Goal: Transaction & Acquisition: Obtain resource

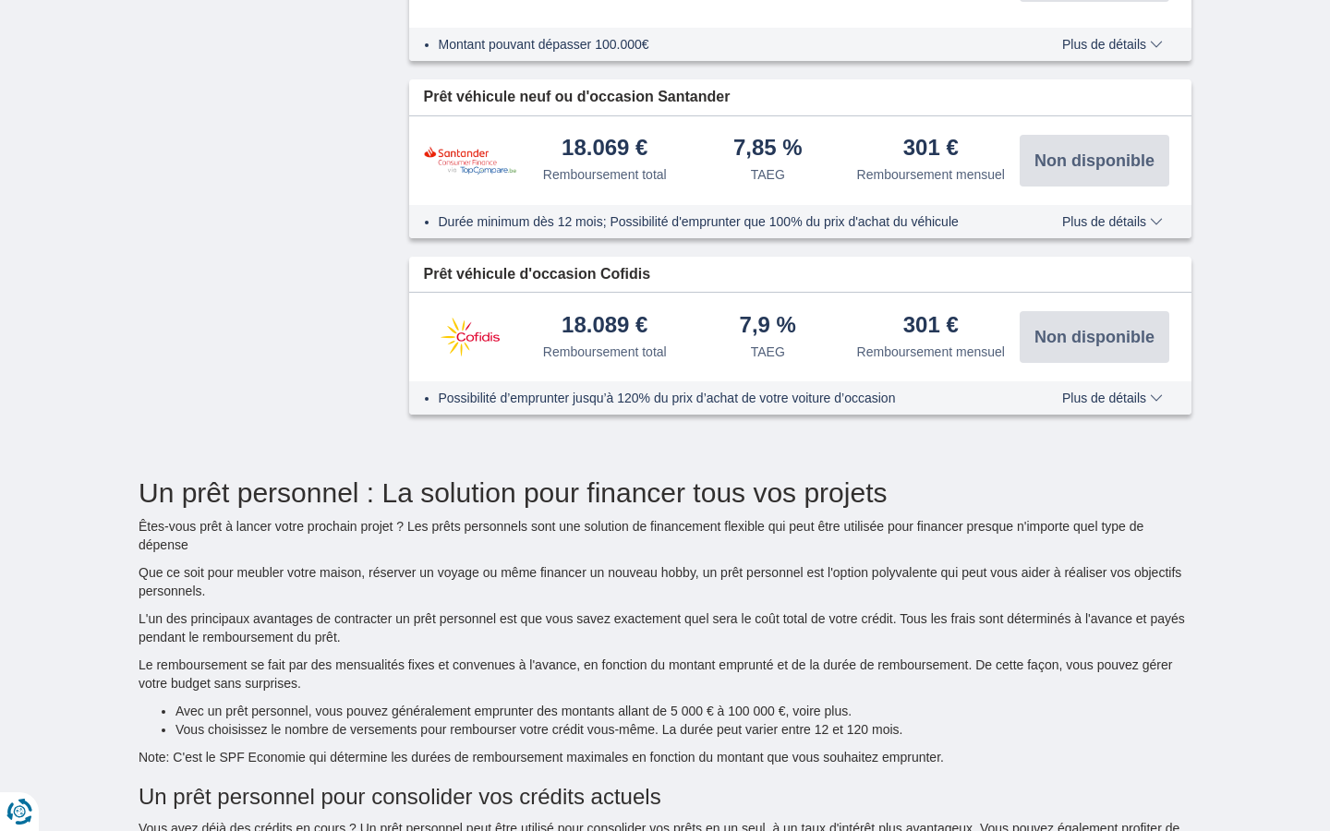
type input "15250"
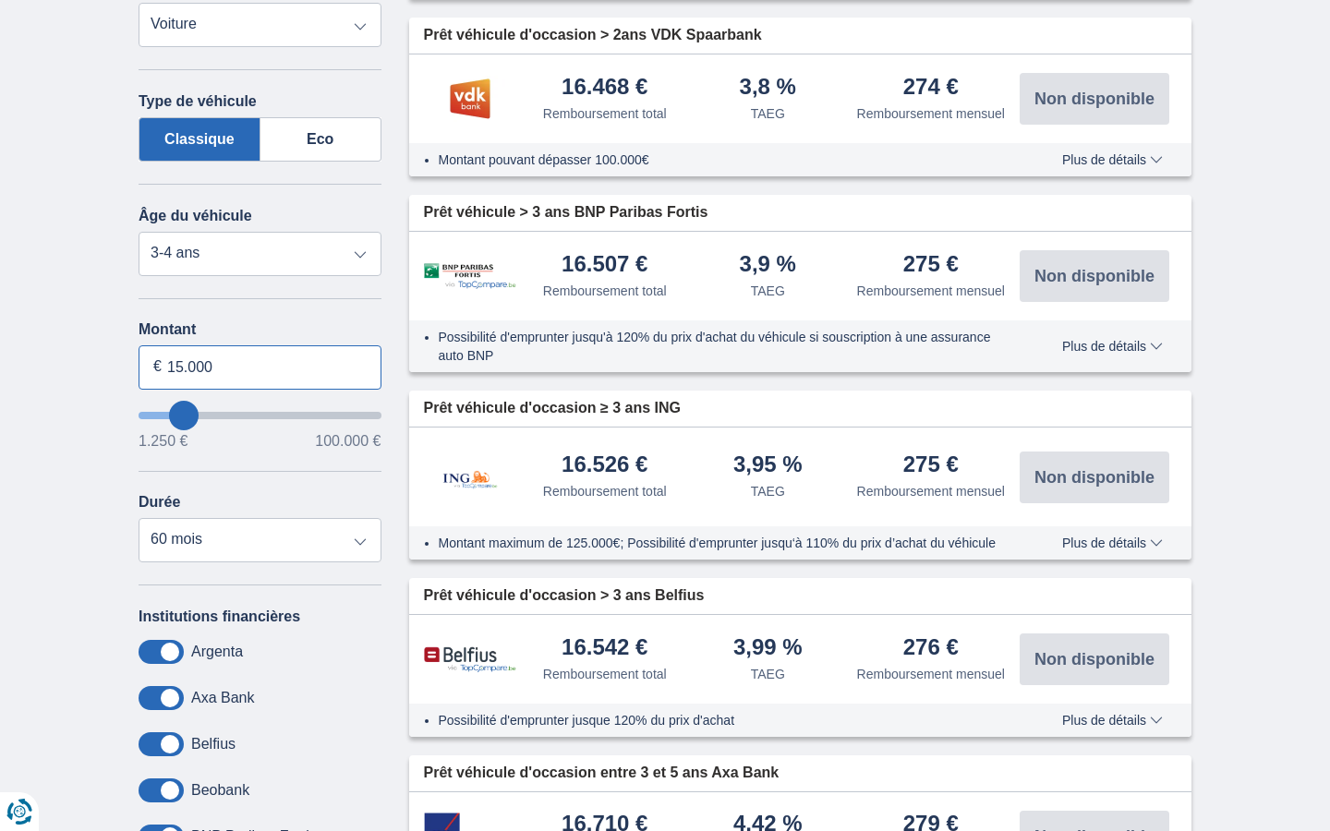
click at [260, 367] on input "15.000" at bounding box center [260, 367] width 243 height 44
type input "1"
type input "100.000"
type input "99250"
click at [260, 367] on input "Montant" at bounding box center [260, 367] width 243 height 44
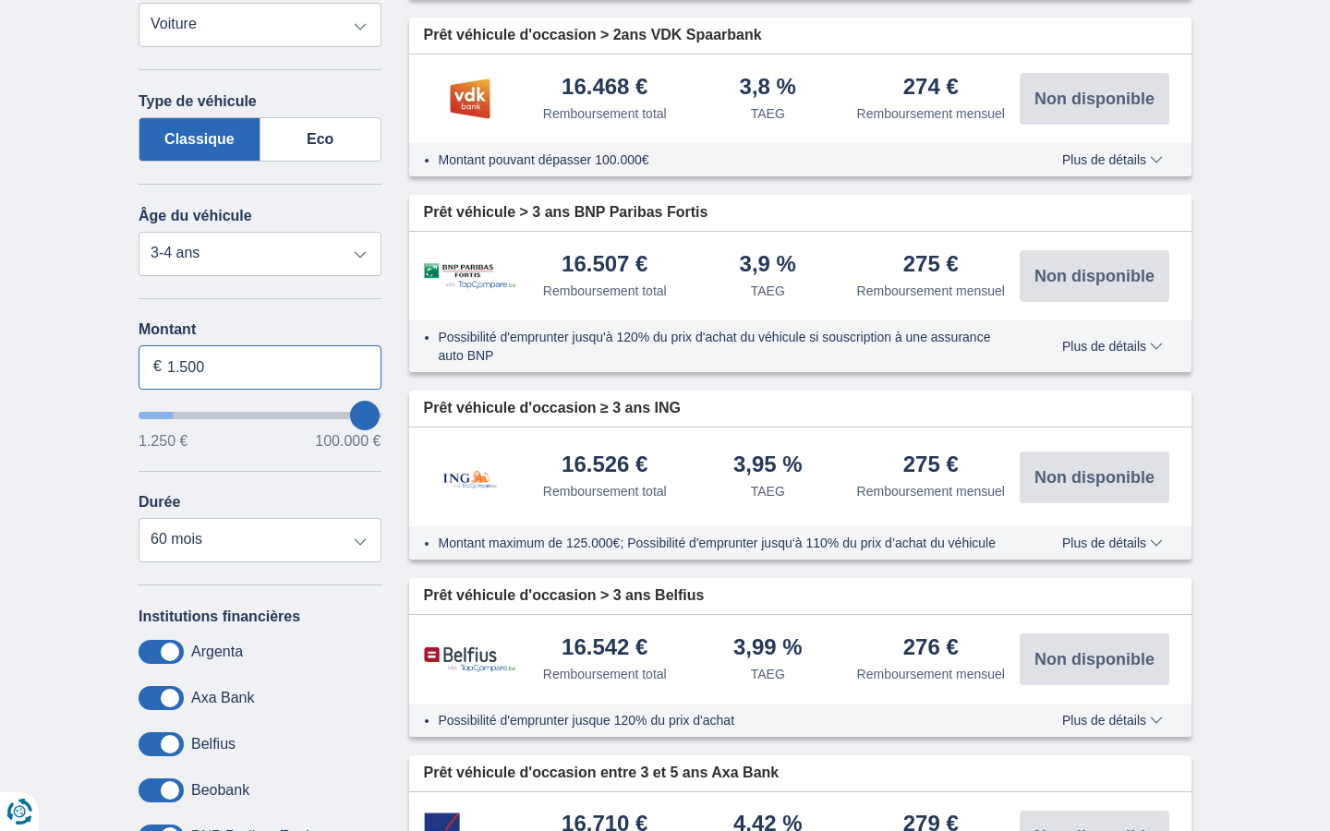
type input "15.000"
select select "120"
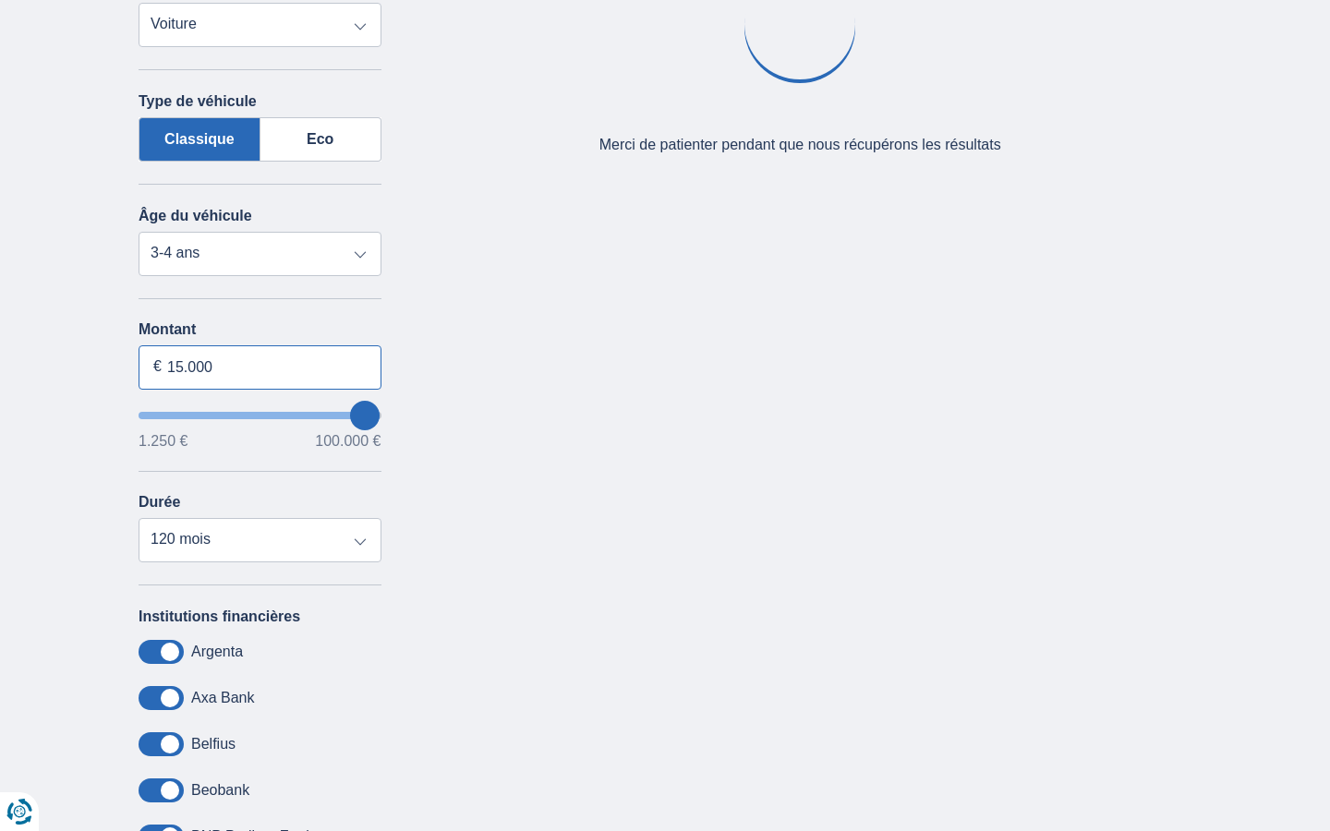
click at [260, 367] on input "15.000" at bounding box center [260, 367] width 243 height 44
type input "1"
type input "2.591"
type input "2250"
select select "30"
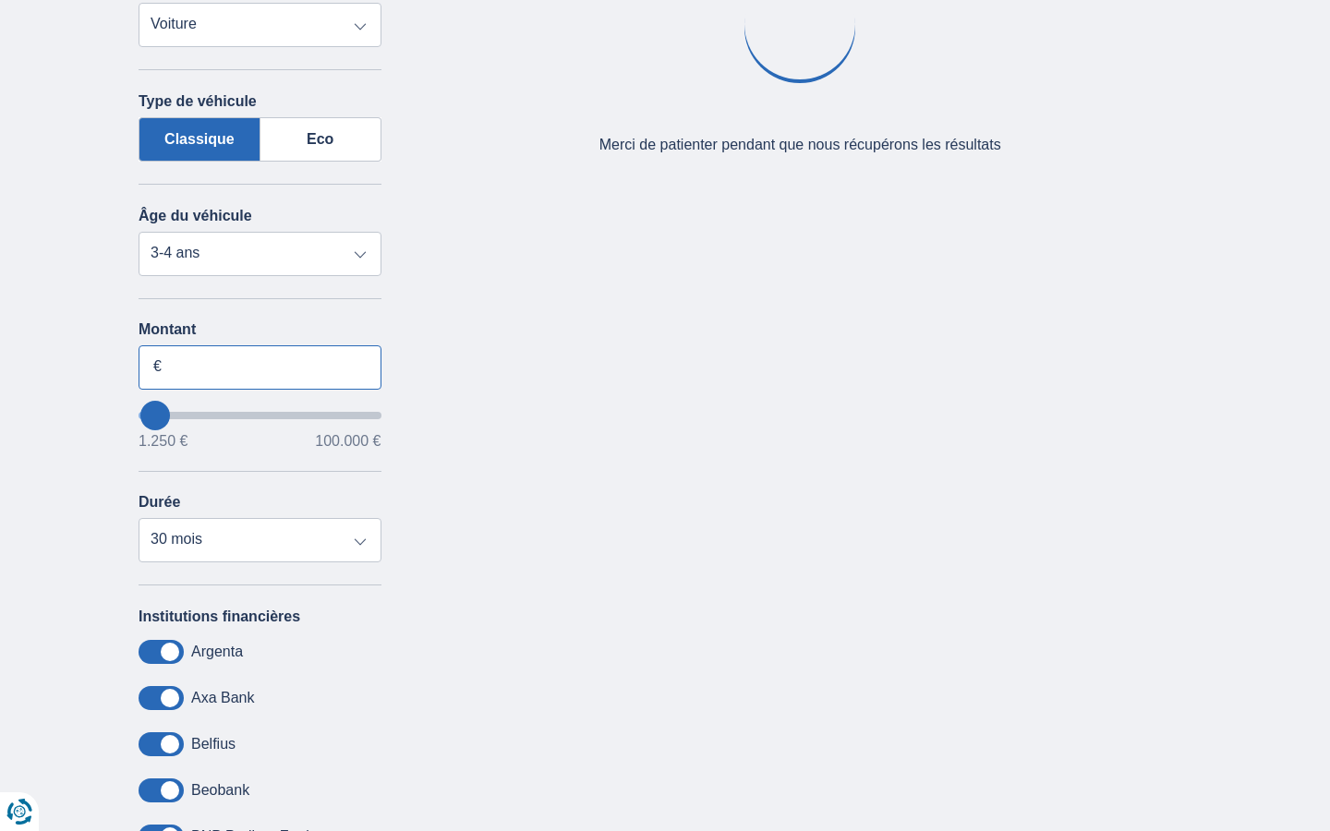
click at [260, 367] on input "Montant" at bounding box center [260, 367] width 243 height 44
click at [260, 367] on input "15.000" at bounding box center [260, 367] width 243 height 44
type input "1"
type input "100.000"
type input "99250"
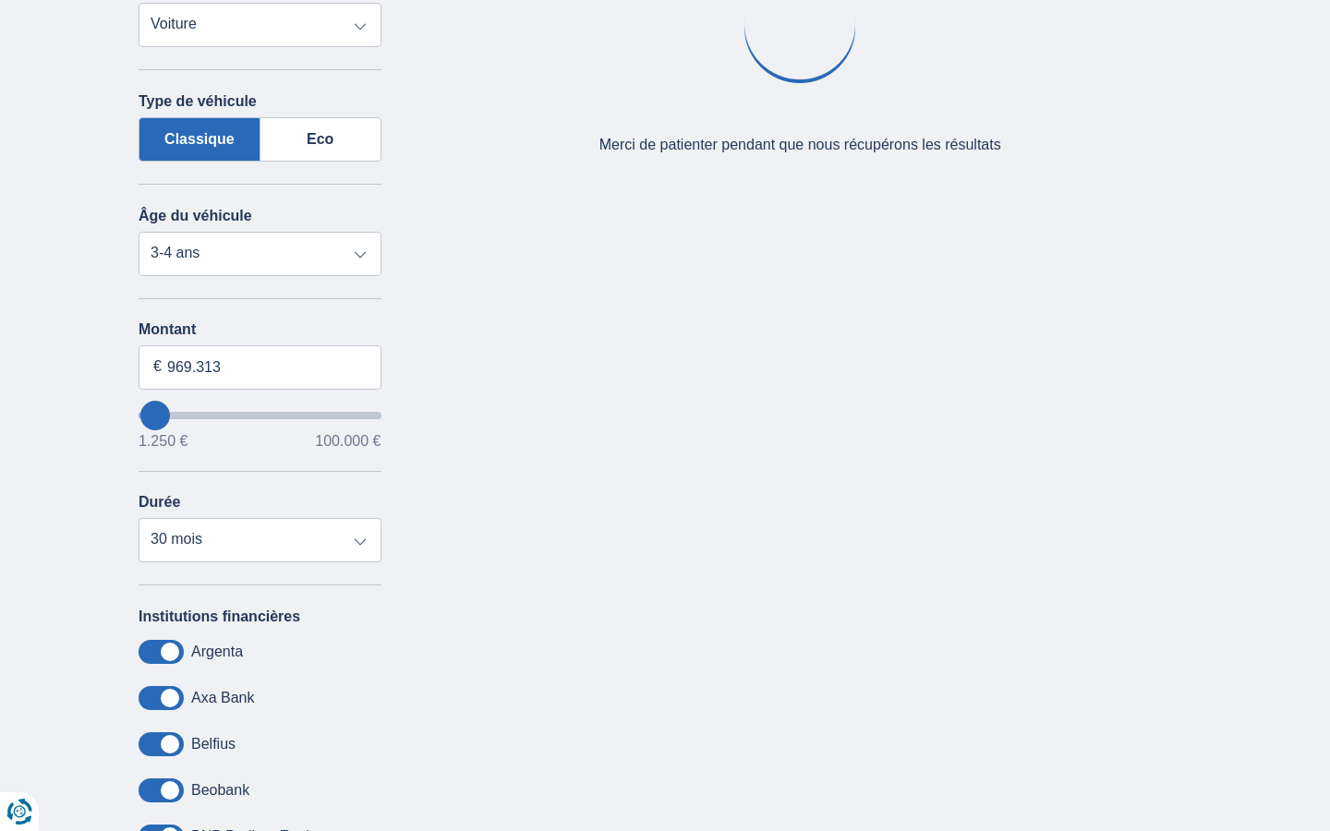
select select "120"
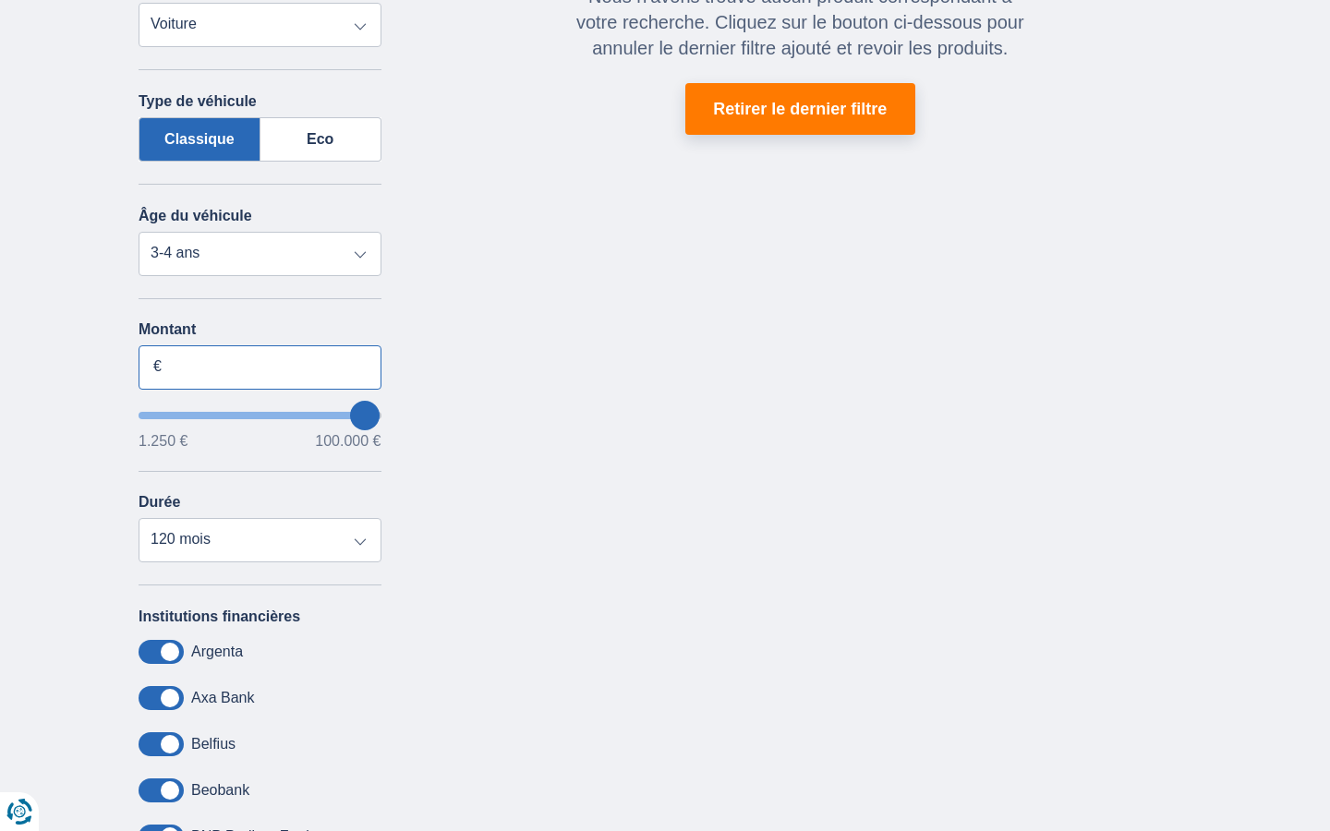
click at [260, 367] on input "Montant" at bounding box center [260, 367] width 243 height 44
click at [260, 367] on input "15.000" at bounding box center [260, 367] width 243 height 44
type input "1"
type input "100.000"
type input "99250"
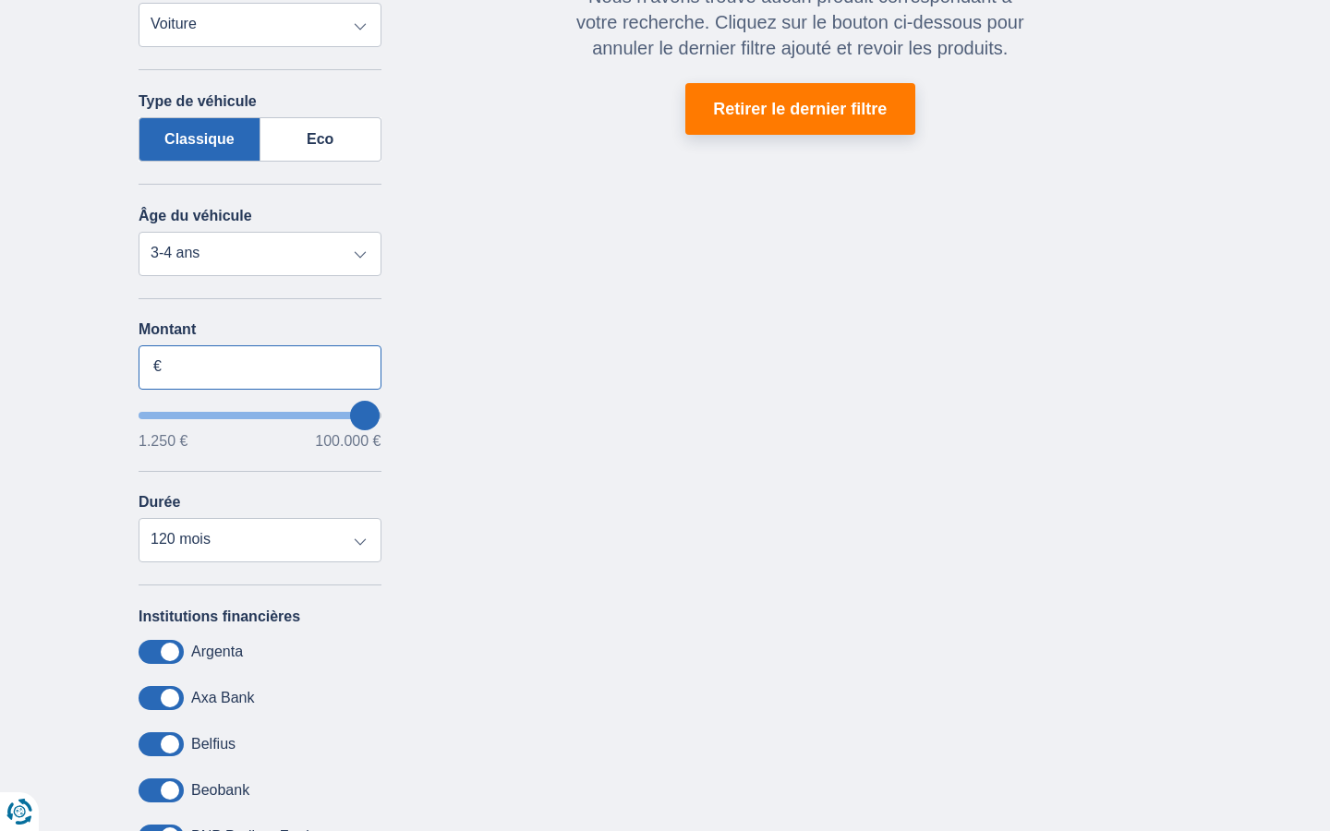
click at [260, 367] on input "Montant" at bounding box center [260, 367] width 243 height 44
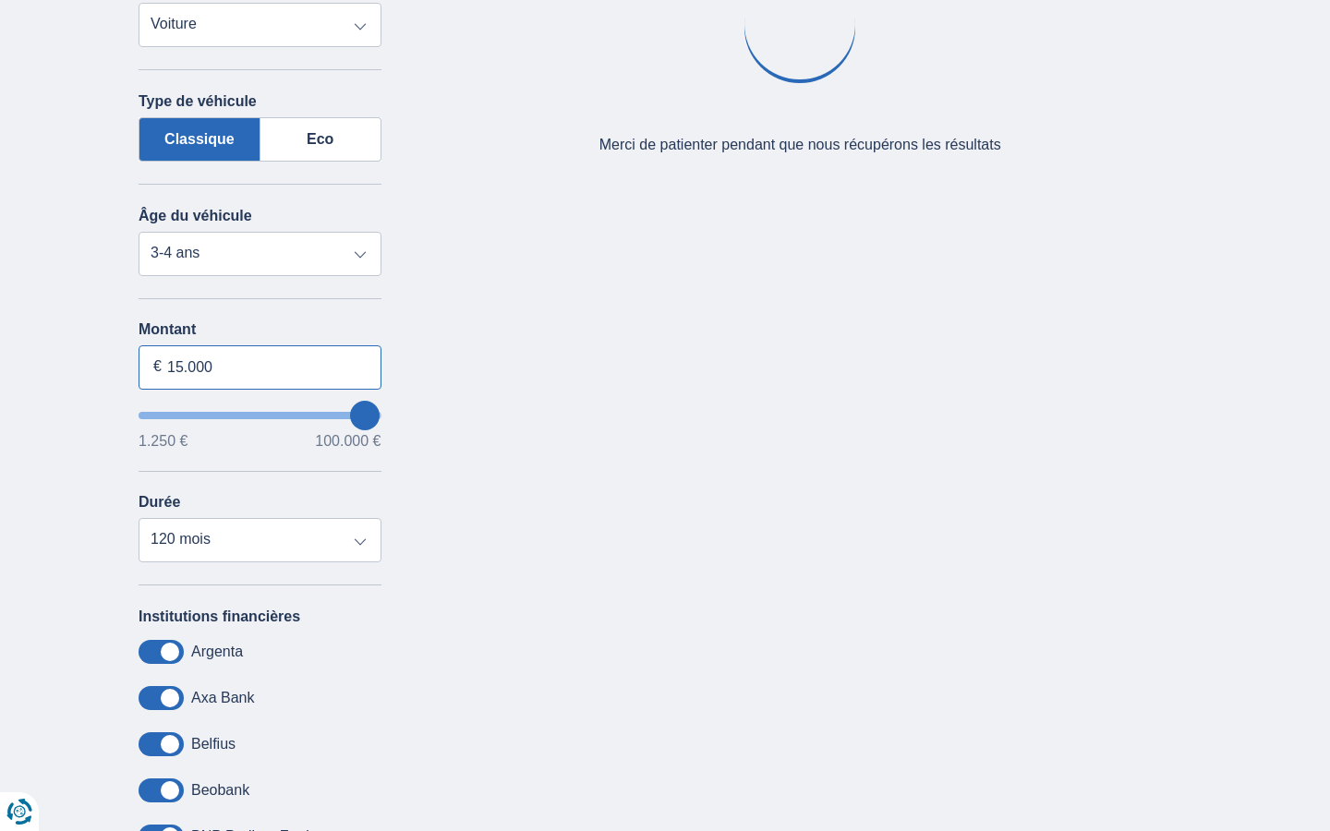
click at [260, 367] on input "15.000" at bounding box center [260, 367] width 243 height 44
type input "1"
type input "100.000"
type input "99250"
click at [260, 367] on input "Montant" at bounding box center [260, 367] width 243 height 44
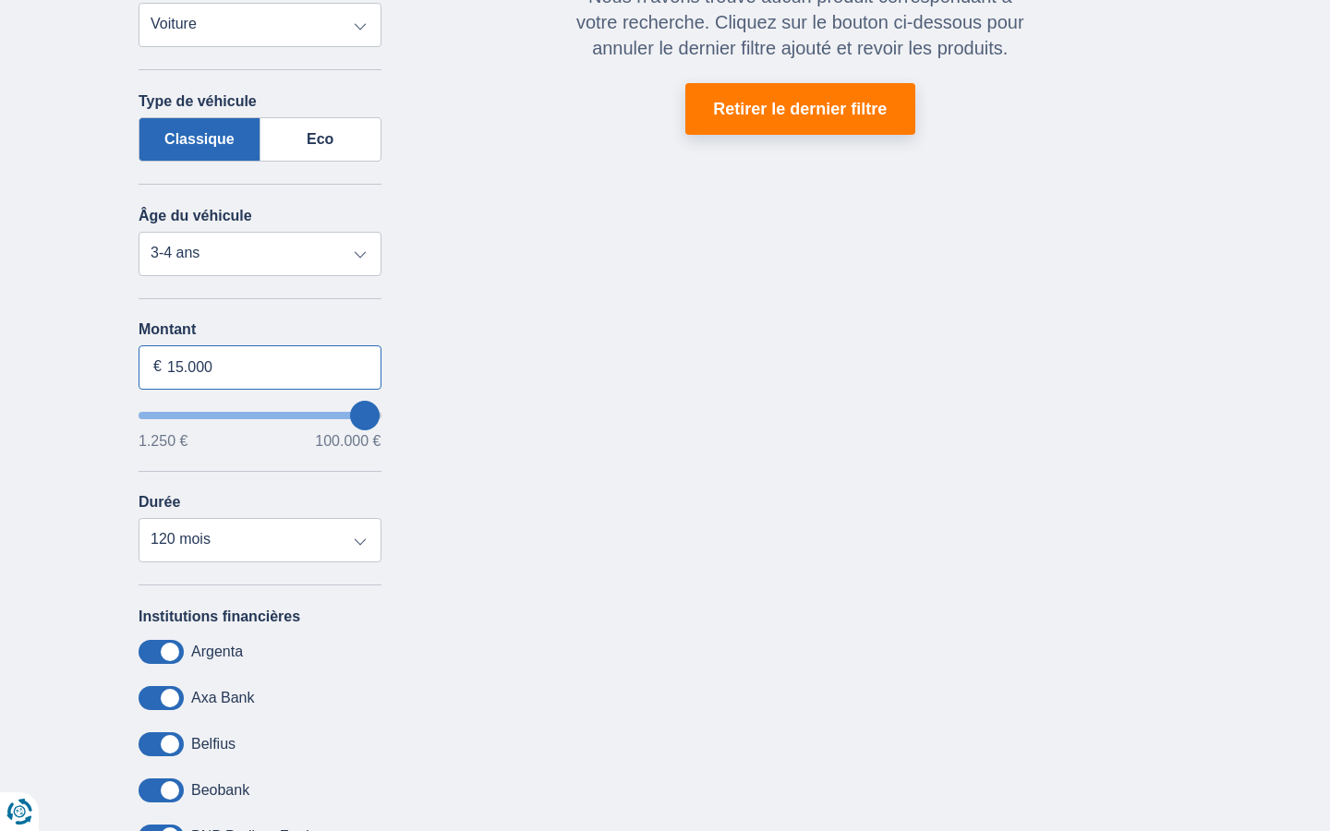
click at [260, 367] on input "15.000" at bounding box center [260, 367] width 243 height 44
type input "1"
type input "100.000"
type input "99250"
click at [260, 367] on input "Montant" at bounding box center [260, 367] width 243 height 44
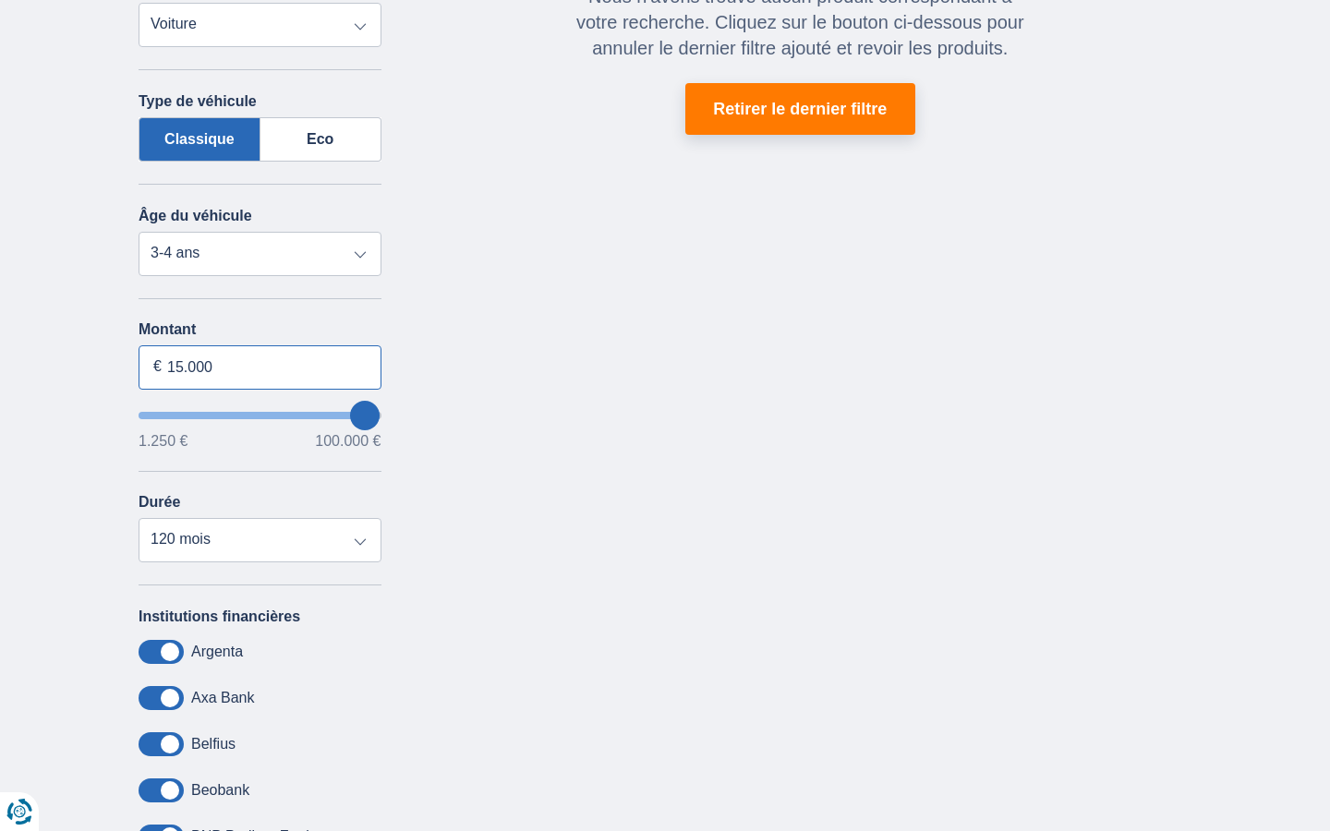
click at [260, 367] on input "15.000" at bounding box center [260, 367] width 243 height 44
type input "1"
type input "100.000"
type input "99250"
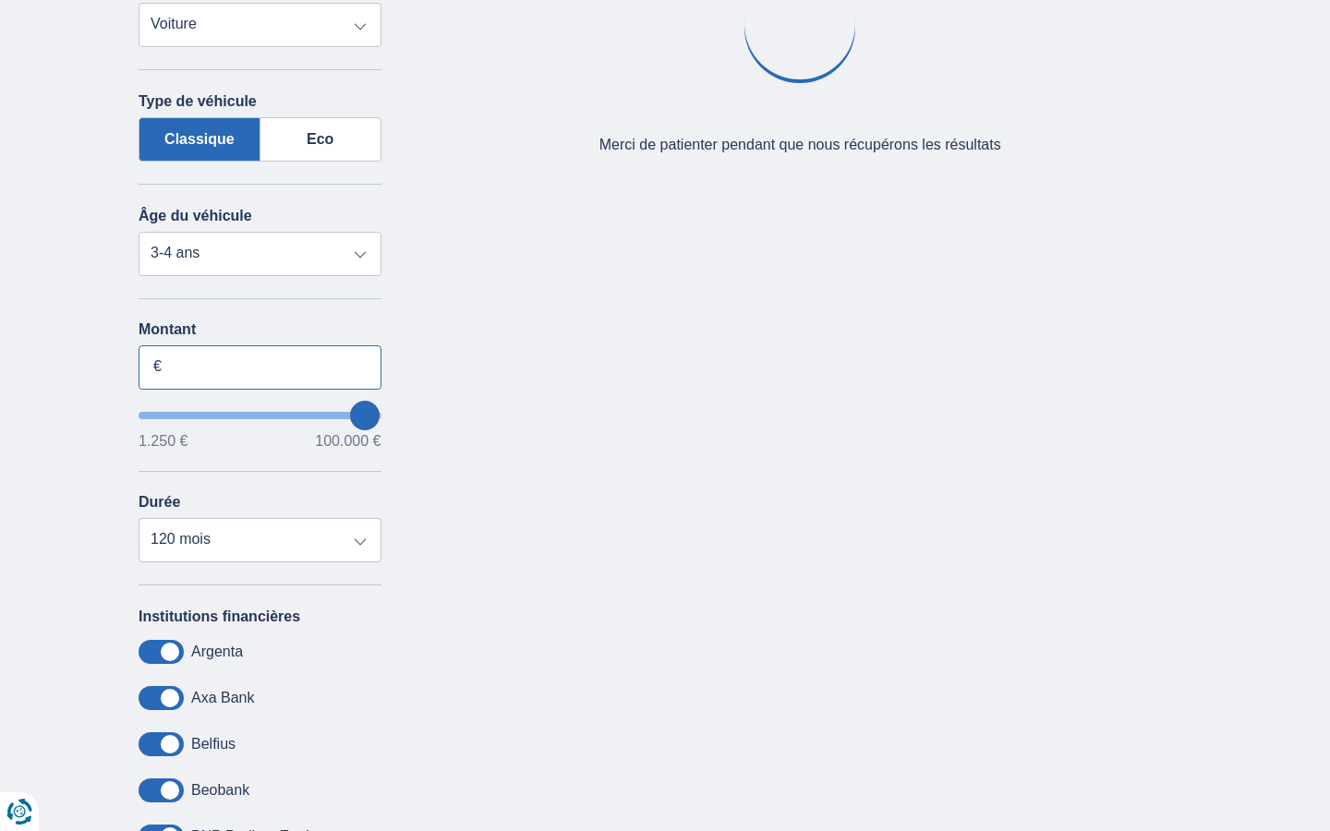
click at [260, 367] on input "Montant" at bounding box center [260, 367] width 243 height 44
click at [260, 367] on input "15.000" at bounding box center [260, 367] width 243 height 44
type input "1"
type input "100.000"
type input "99250"
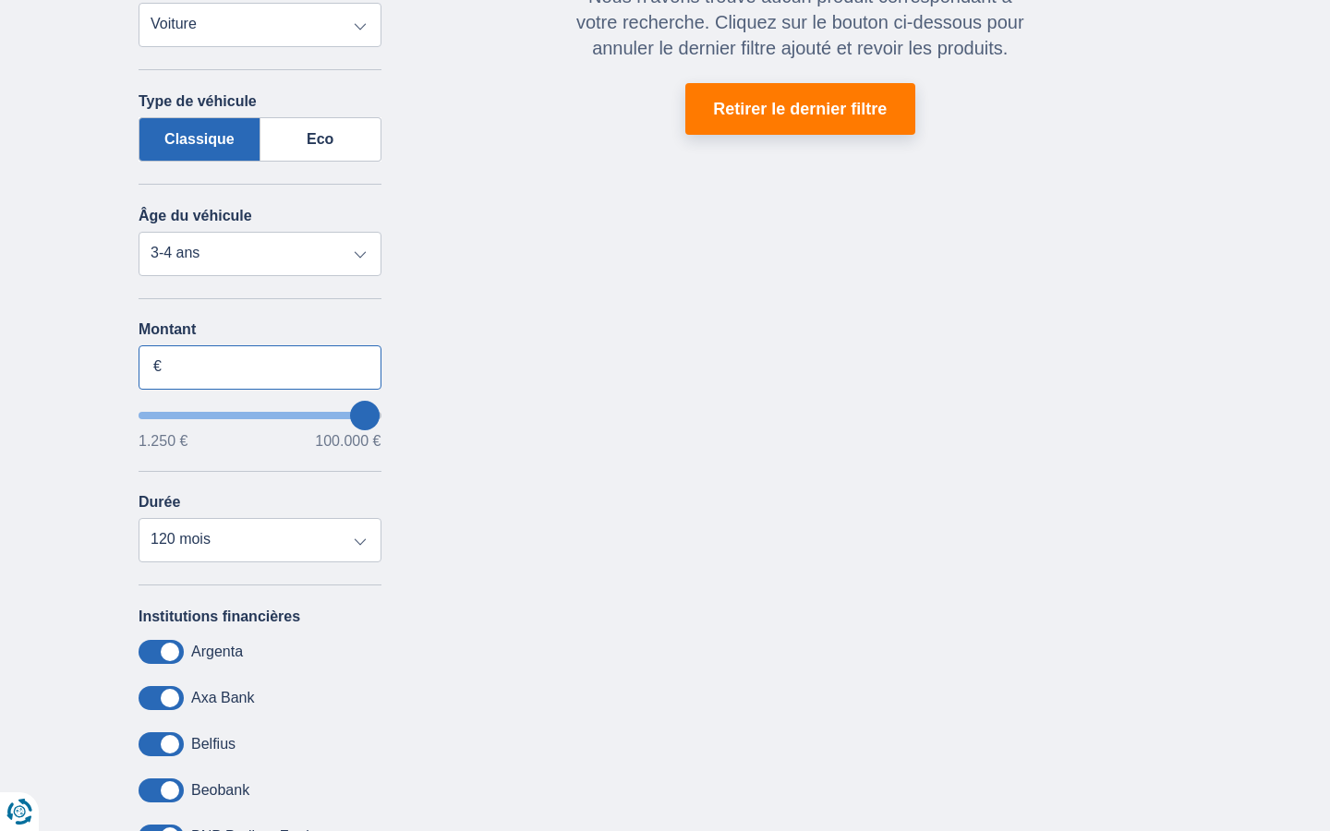
click at [260, 367] on input "Montant" at bounding box center [260, 367] width 243 height 44
click at [260, 367] on input "15.000" at bounding box center [260, 367] width 243 height 44
type input "1"
type input "1.250"
type input "1250"
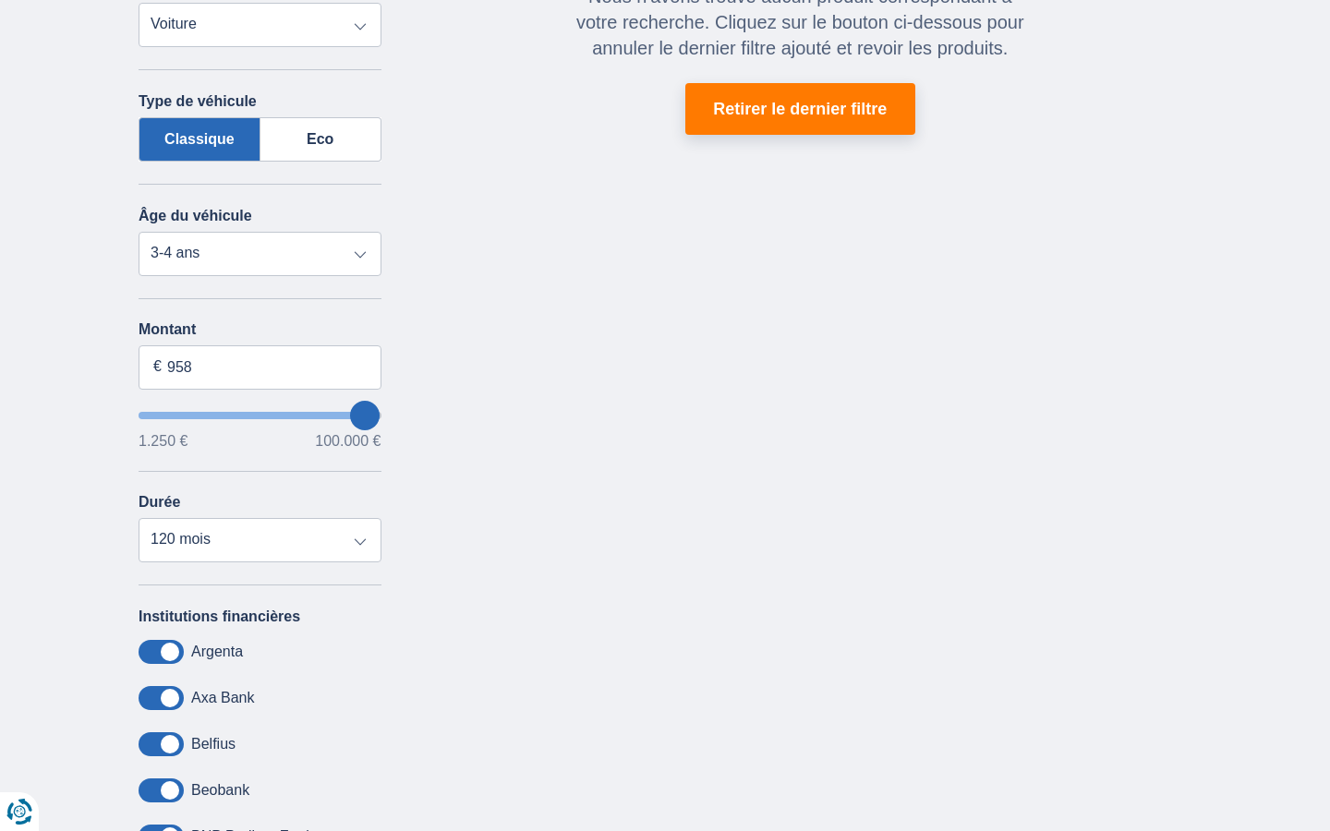
select select "24"
click at [260, 367] on input "Montant" at bounding box center [260, 367] width 243 height 44
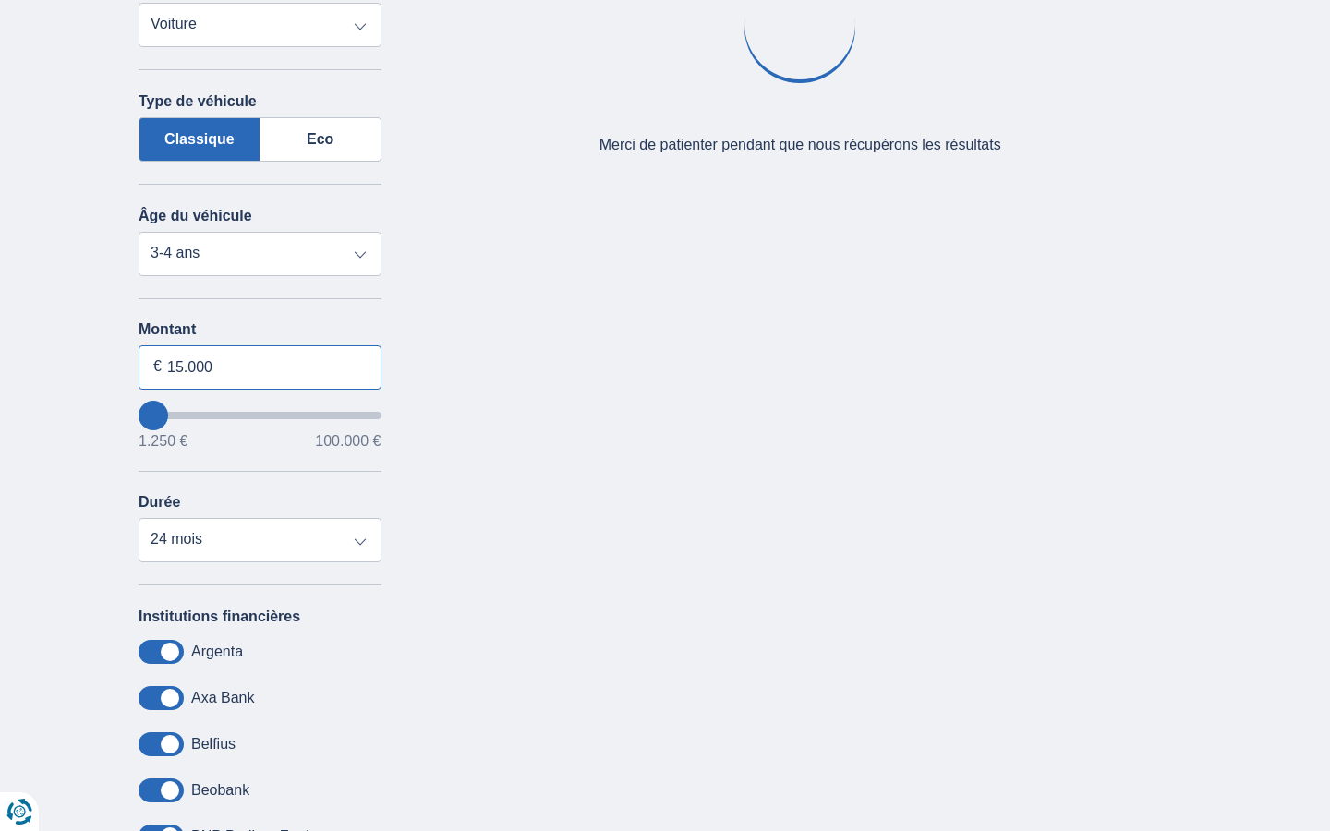
click at [260, 367] on input "15.000" at bounding box center [260, 367] width 243 height 44
type input "1"
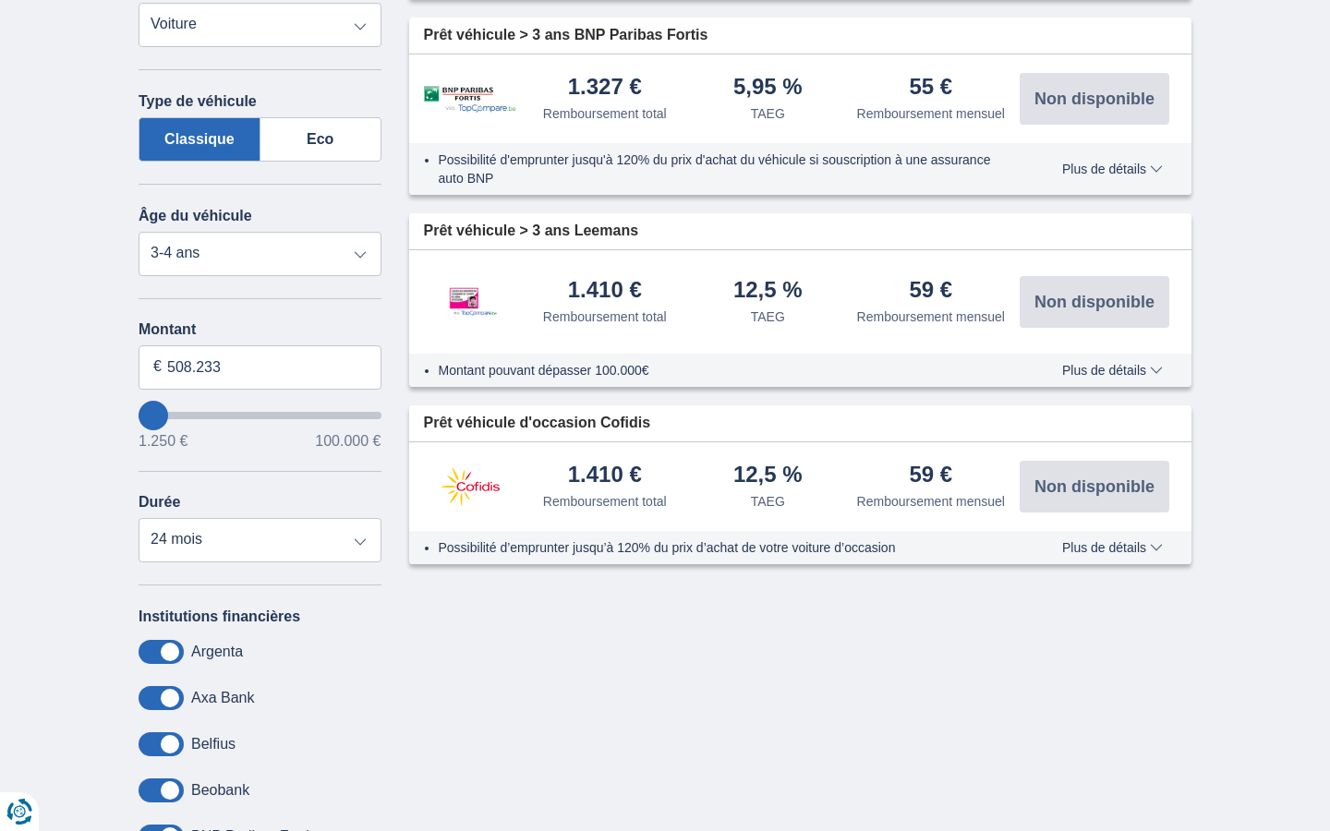
type input "100.000"
type input "99250"
click at [260, 367] on input "Montant" at bounding box center [260, 367] width 243 height 44
select select "120"
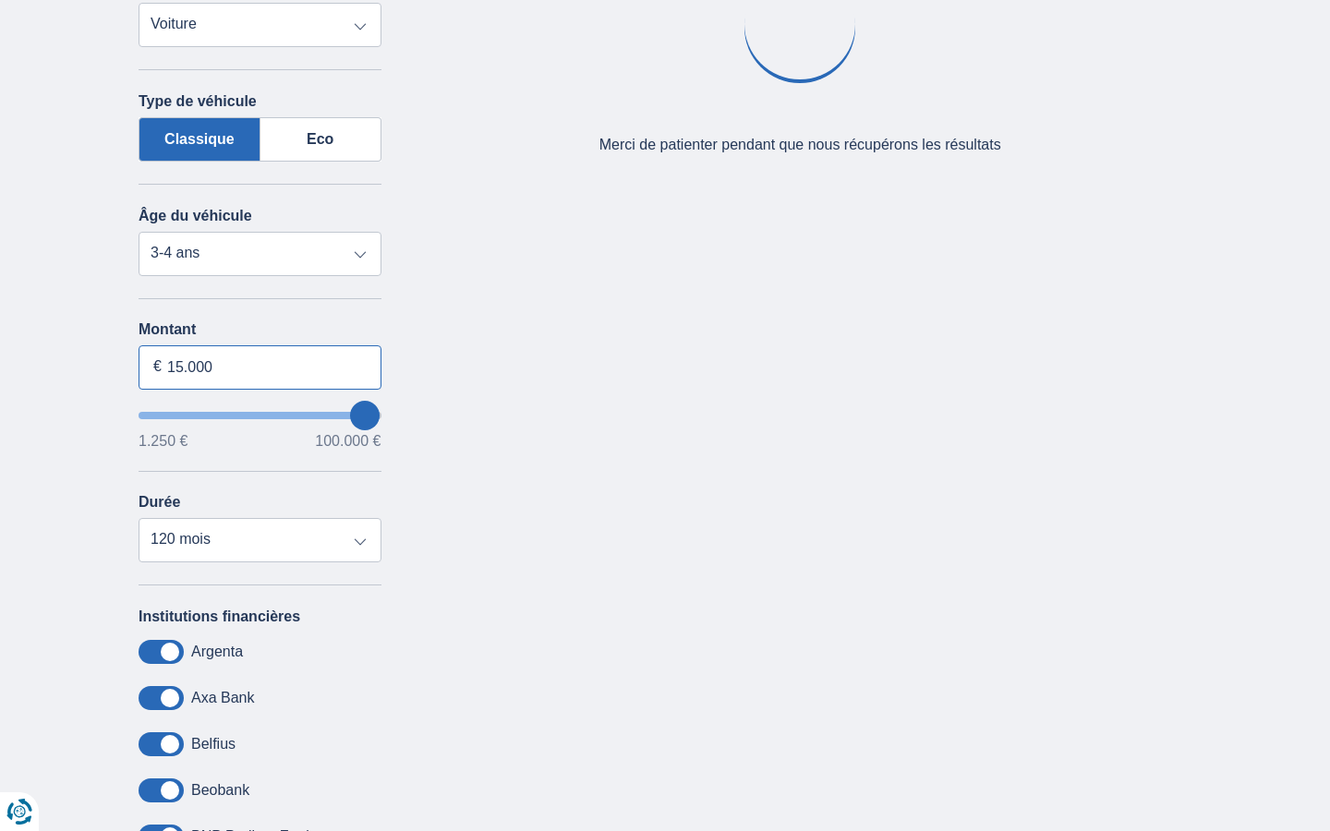
click at [260, 367] on input "15.000" at bounding box center [260, 367] width 243 height 44
type input "1"
type input "100.000"
type input "99250"
click at [260, 367] on input "Montant" at bounding box center [260, 367] width 243 height 44
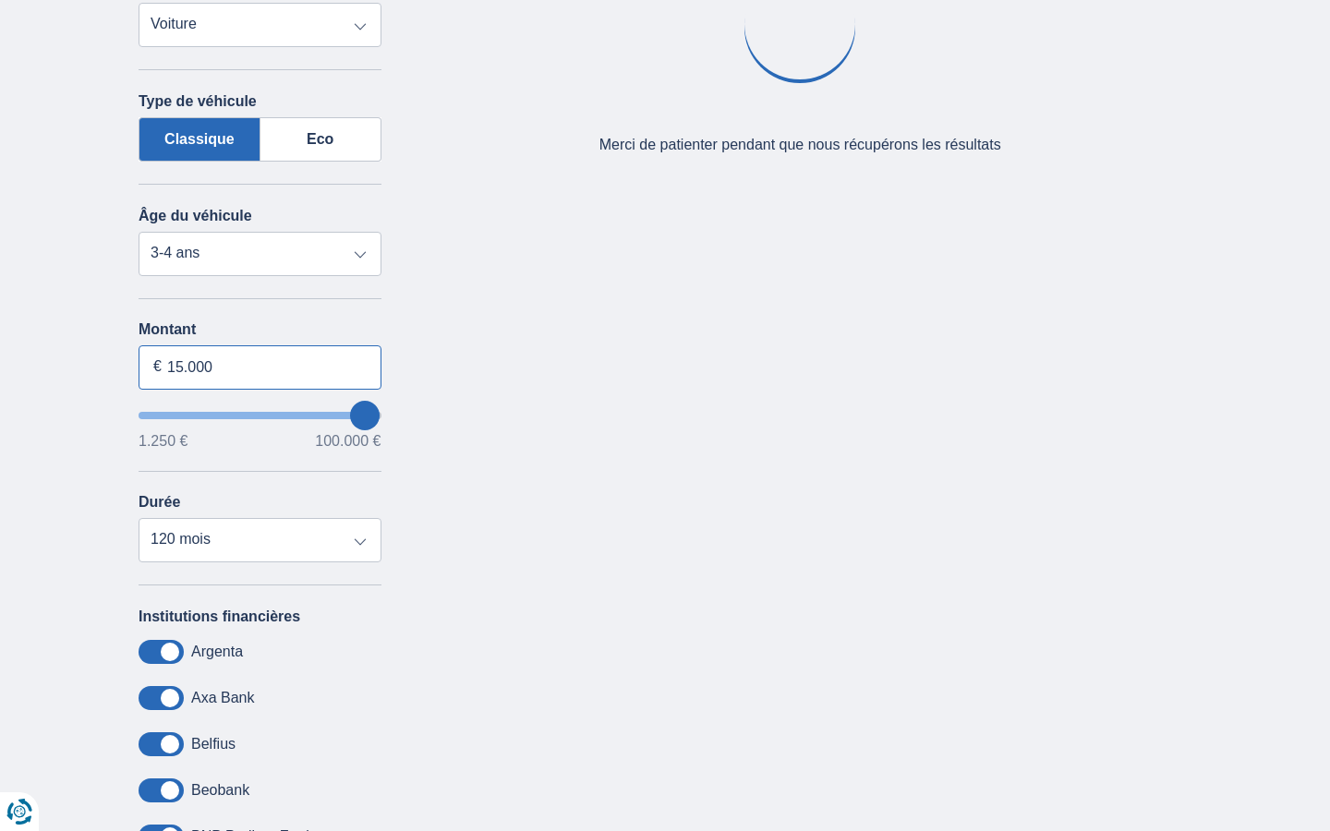
click at [260, 367] on input "15.000" at bounding box center [260, 367] width 243 height 44
type input "1"
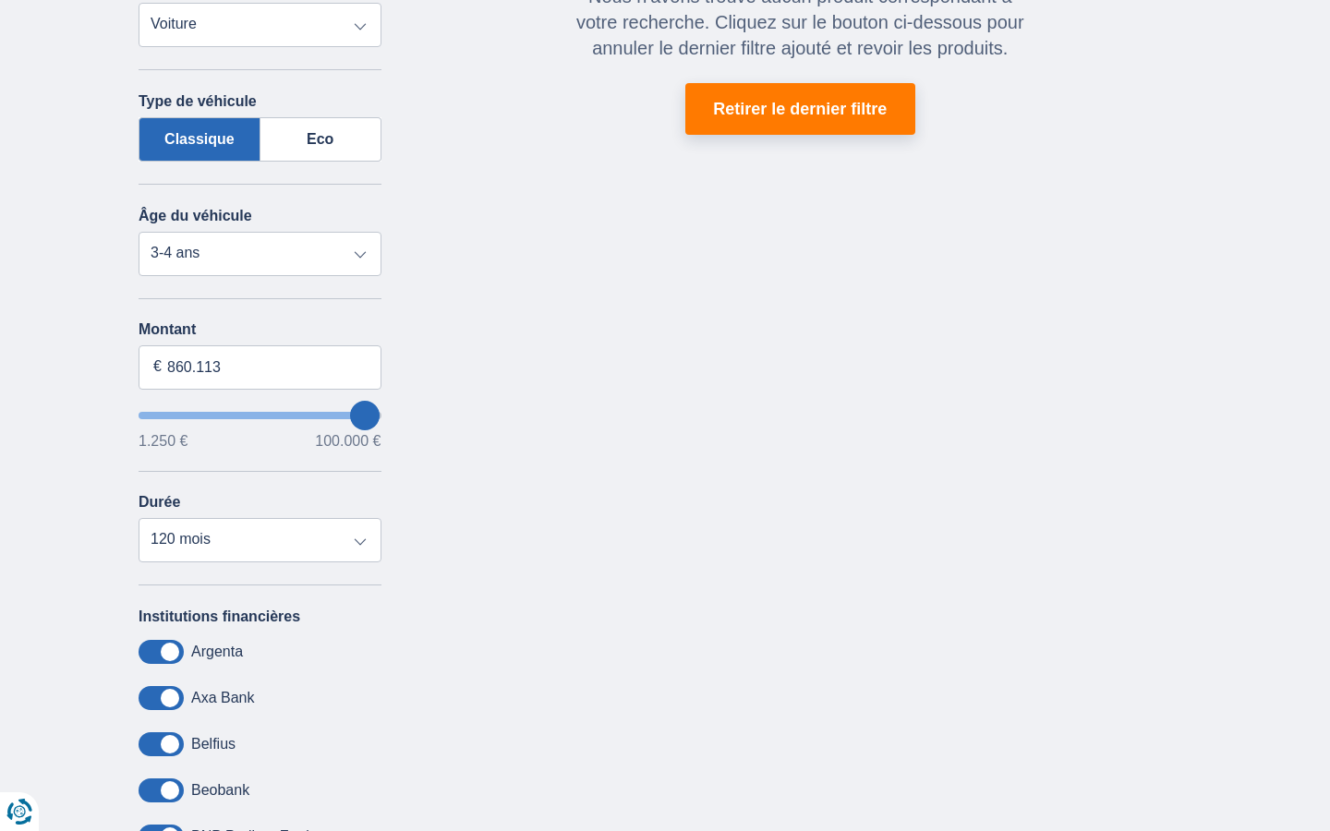
type input "100.000"
type input "99250"
click at [260, 367] on input "Montant" at bounding box center [260, 367] width 243 height 44
click at [260, 367] on input "15.000" at bounding box center [260, 367] width 243 height 44
type input "1"
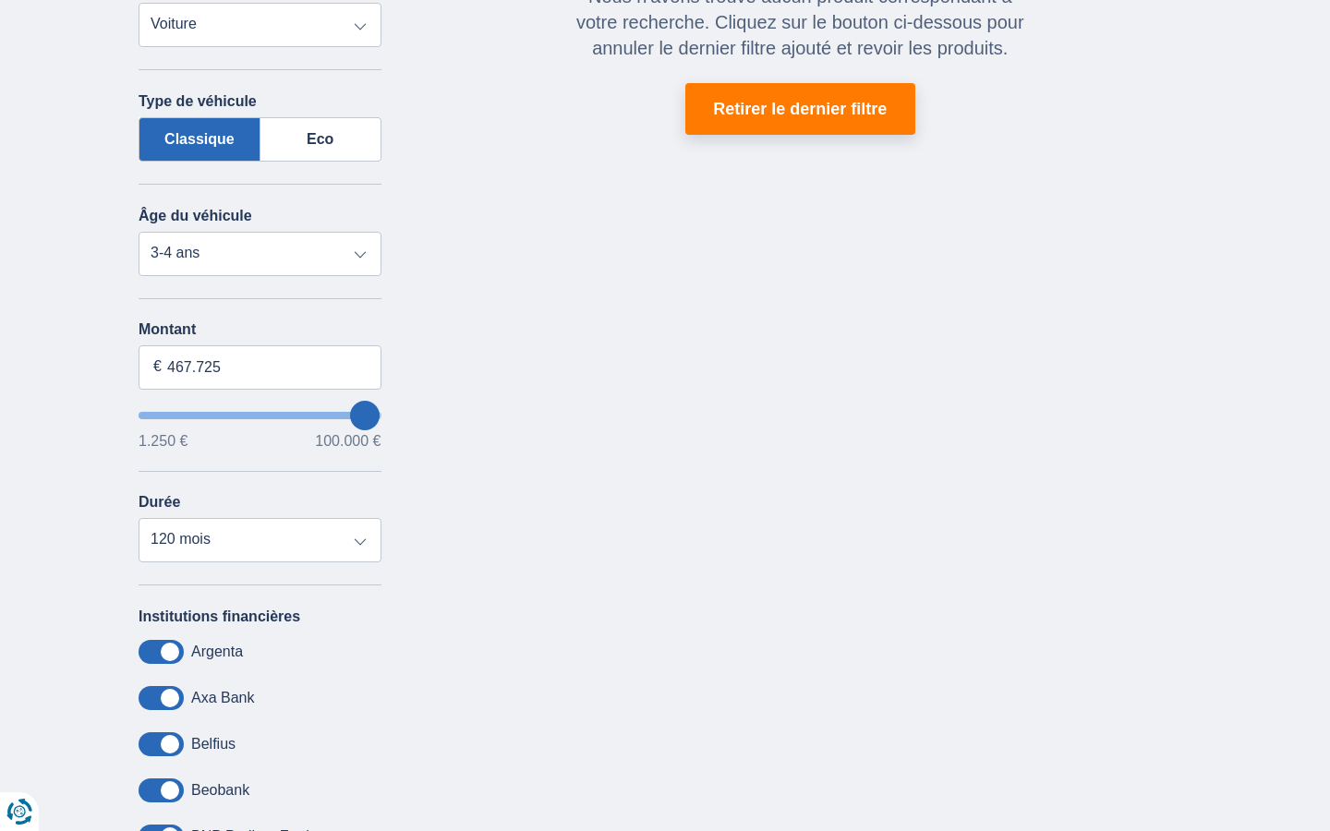
type input "100.000"
type input "99250"
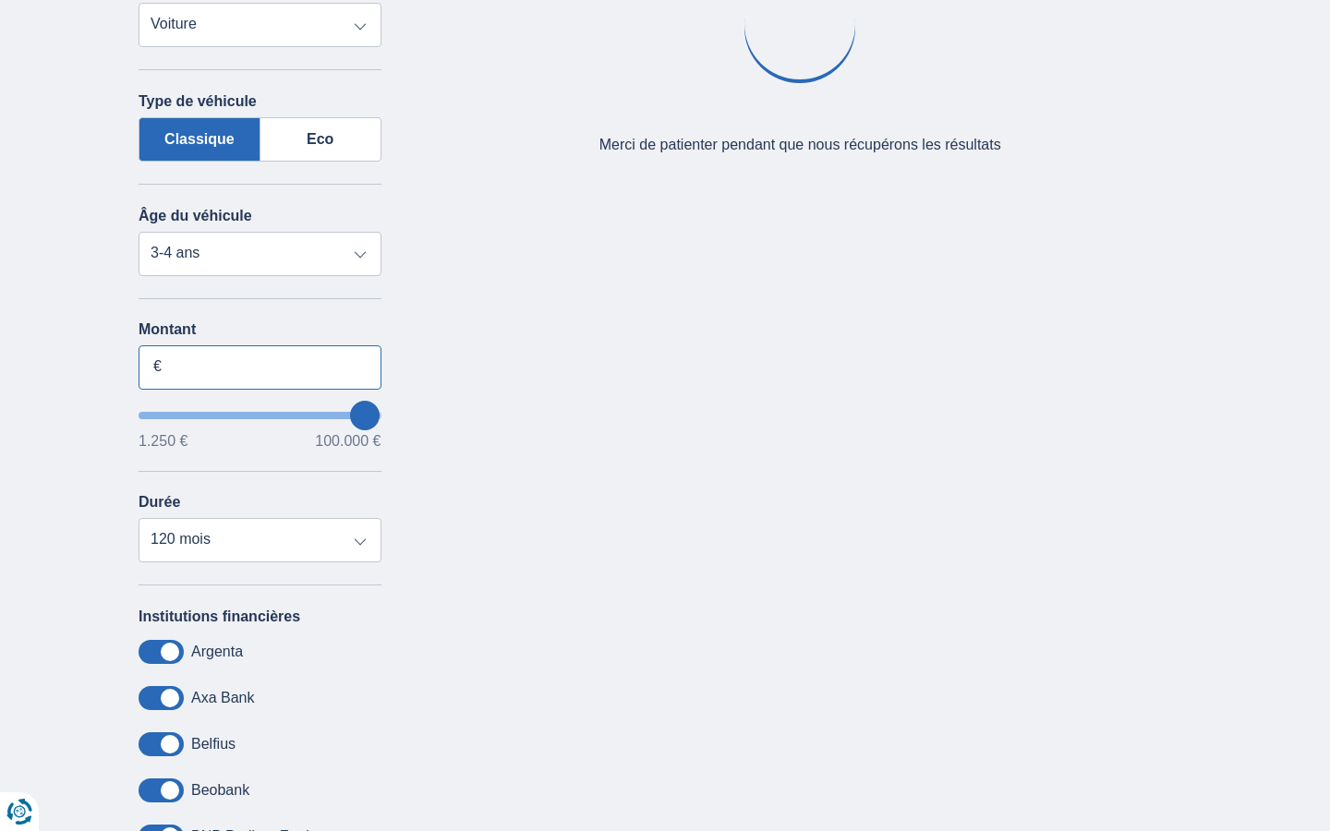
click at [260, 367] on input "Montant" at bounding box center [260, 367] width 243 height 44
click at [260, 367] on input "15.000" at bounding box center [260, 367] width 243 height 44
type input "1"
type input "55.604"
type input "55250"
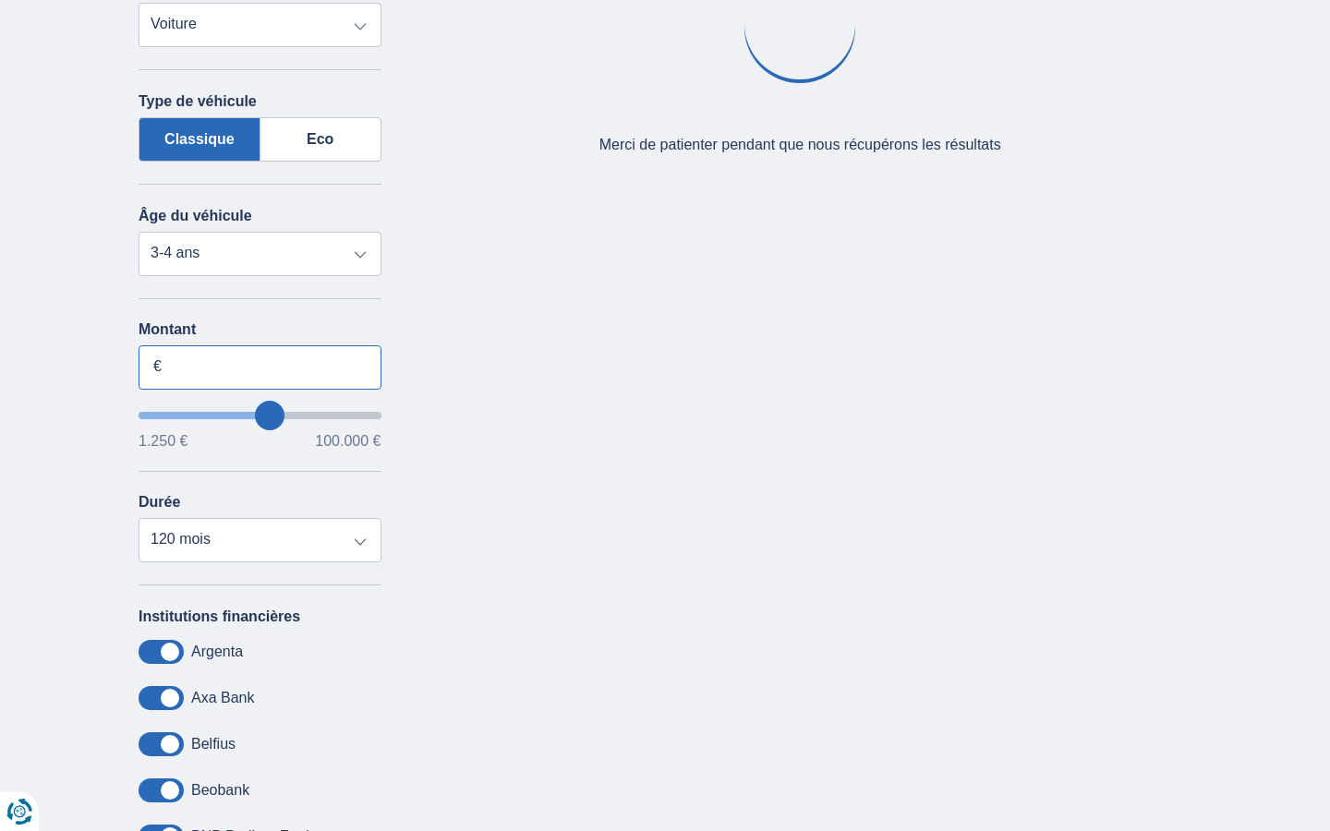
click at [260, 367] on input "Montant" at bounding box center [260, 367] width 243 height 44
click at [260, 367] on input "15.000" at bounding box center [260, 367] width 243 height 44
type input "1"
type input "100.000"
type input "99250"
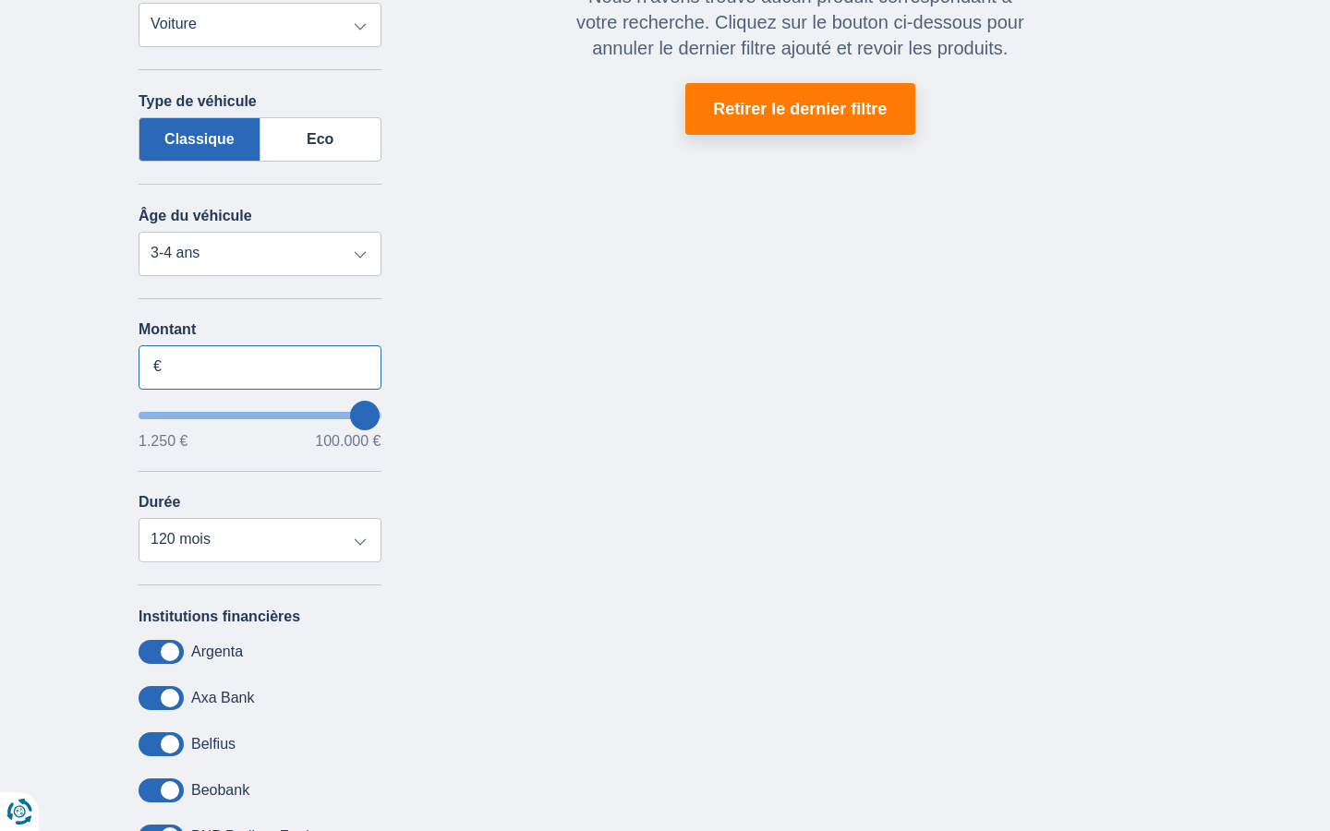
click at [260, 367] on input "Montant" at bounding box center [260, 367] width 243 height 44
click at [260, 367] on input "15.000" at bounding box center [260, 367] width 243 height 44
type input "1"
type input "1.250"
type input "1250"
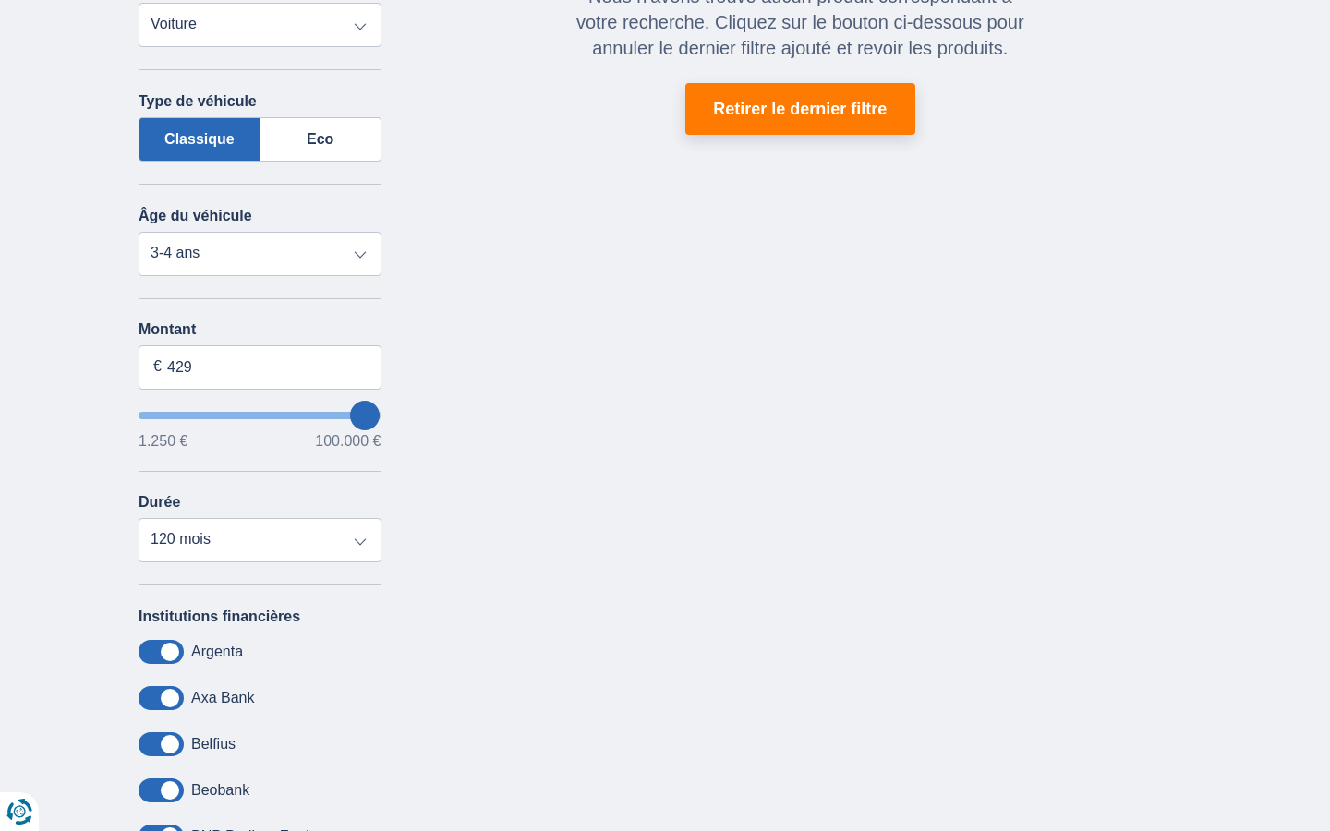
select select "24"
click at [260, 367] on input "Montant" at bounding box center [260, 367] width 243 height 44
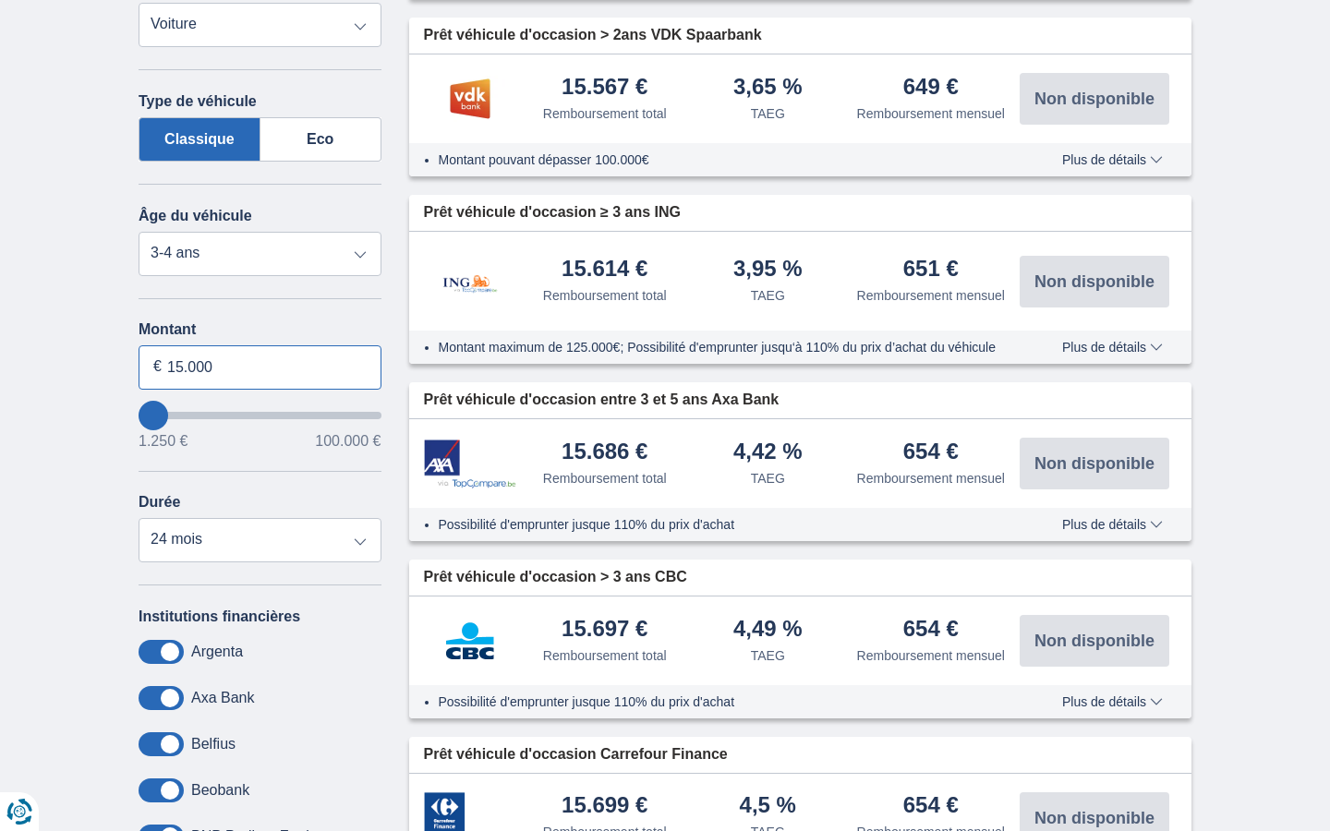
type input "15.000"
type input "15250"
select select "60"
